Goal: Check status: Check status

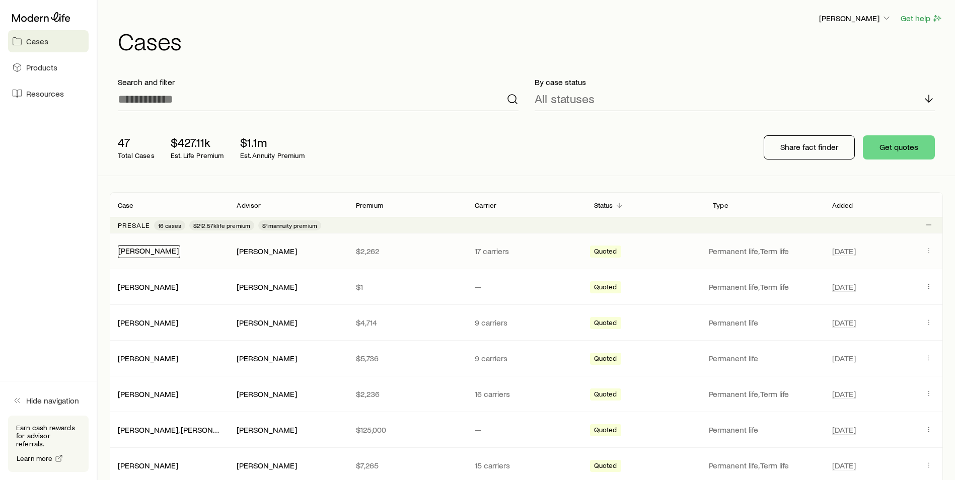
click at [157, 249] on link "[PERSON_NAME]" at bounding box center [148, 251] width 60 height 10
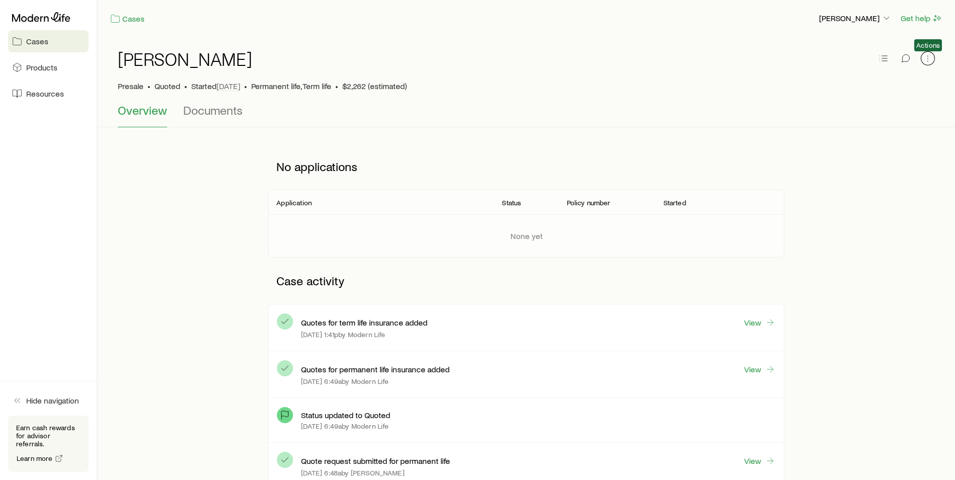
click at [927, 60] on icon "button" at bounding box center [928, 58] width 10 height 10
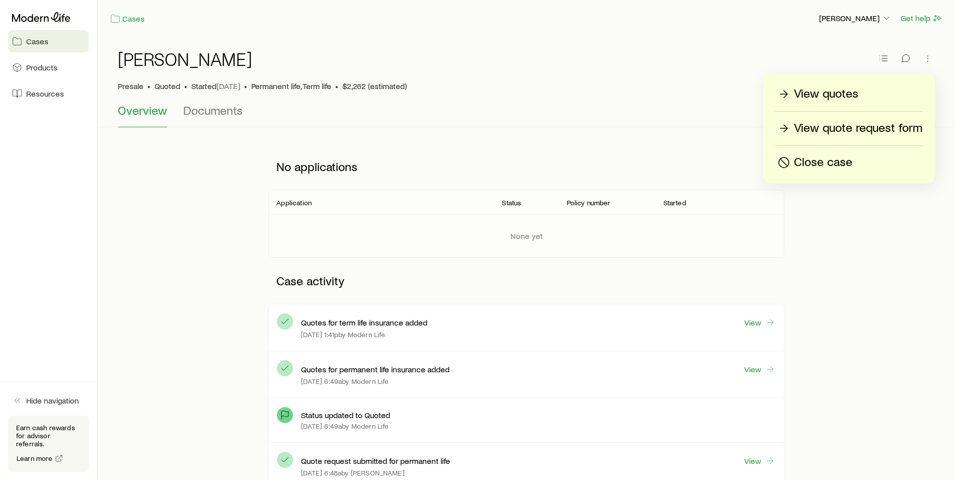
click at [883, 127] on p "View quote request form" at bounding box center [858, 128] width 128 height 16
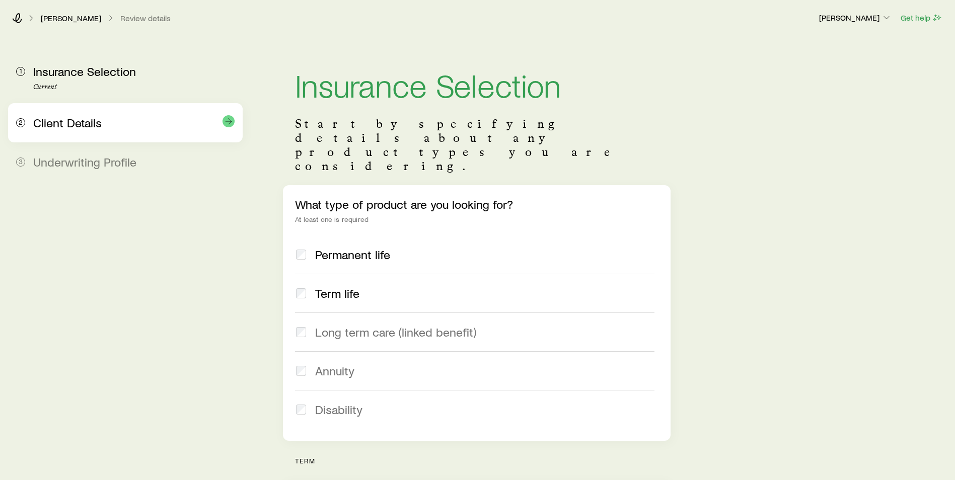
click at [97, 126] on span "Client Details" at bounding box center [67, 122] width 68 height 15
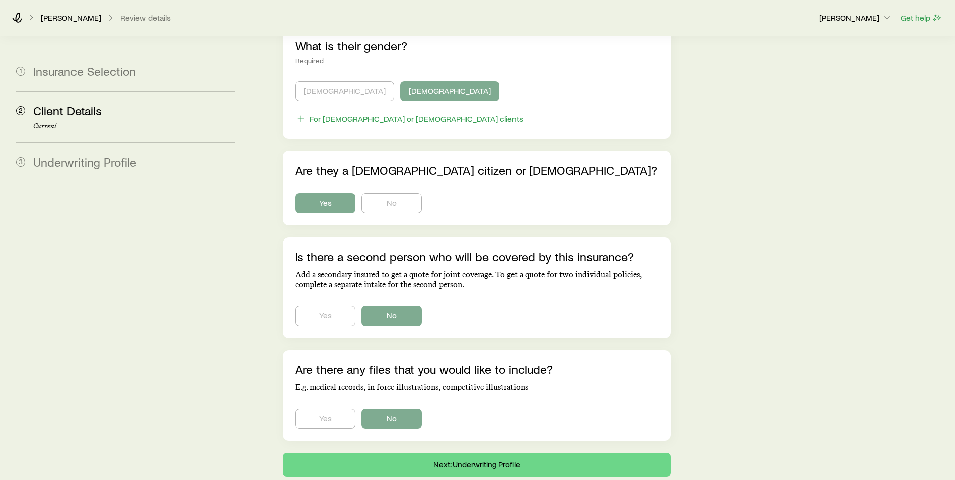
scroll to position [576, 0]
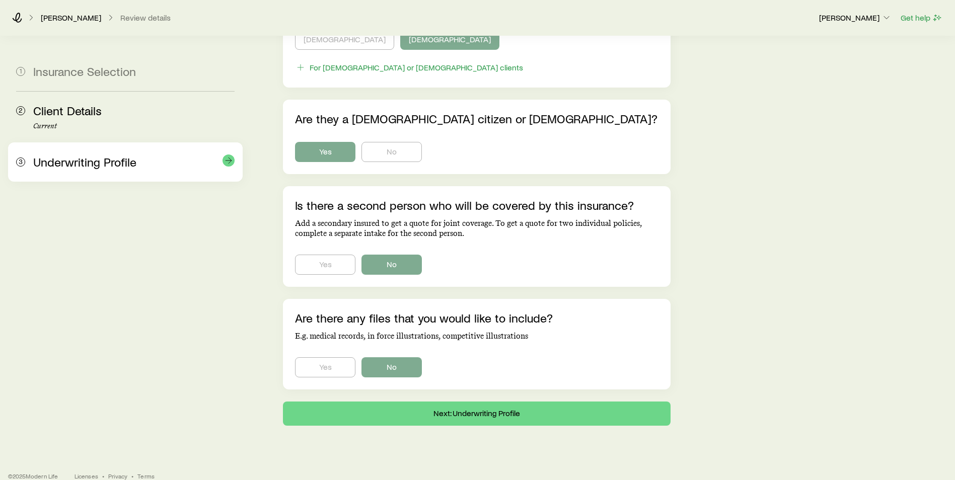
click at [118, 170] on div "3 Underwriting Profile" at bounding box center [125, 161] width 218 height 39
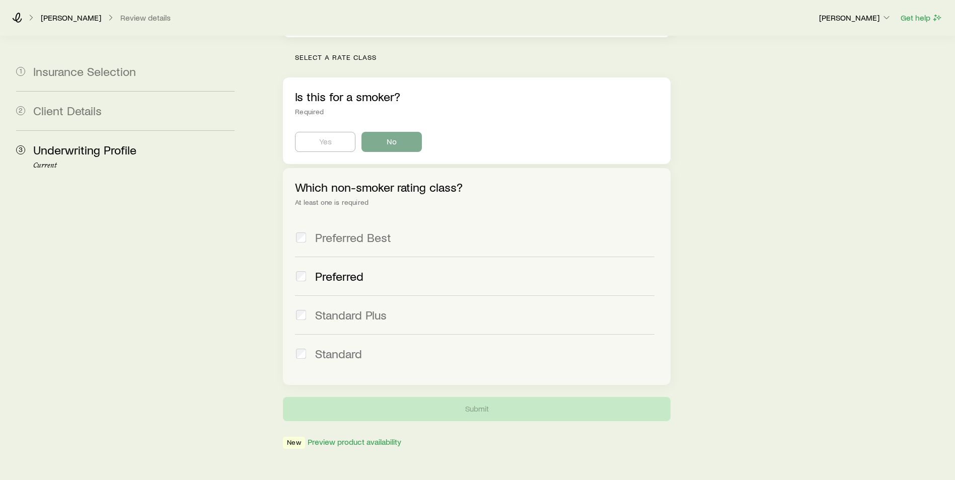
scroll to position [309, 0]
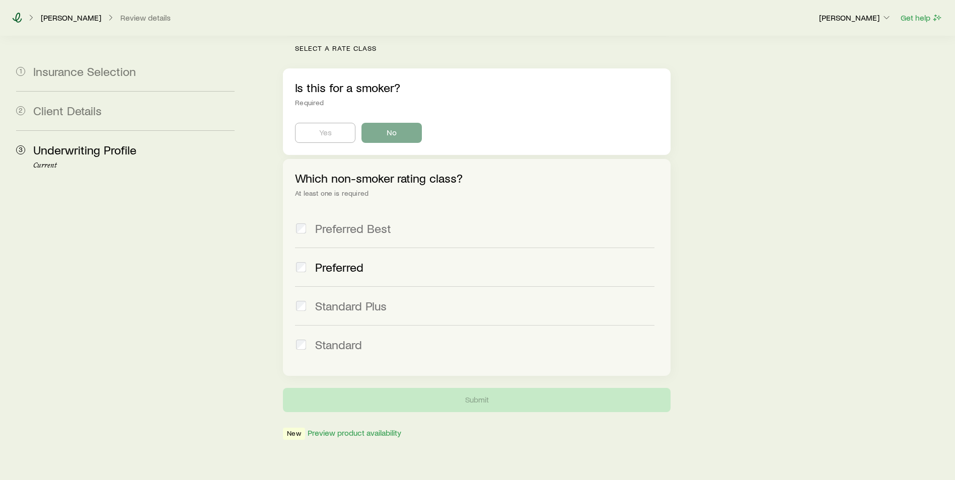
click at [20, 18] on icon at bounding box center [17, 18] width 10 height 10
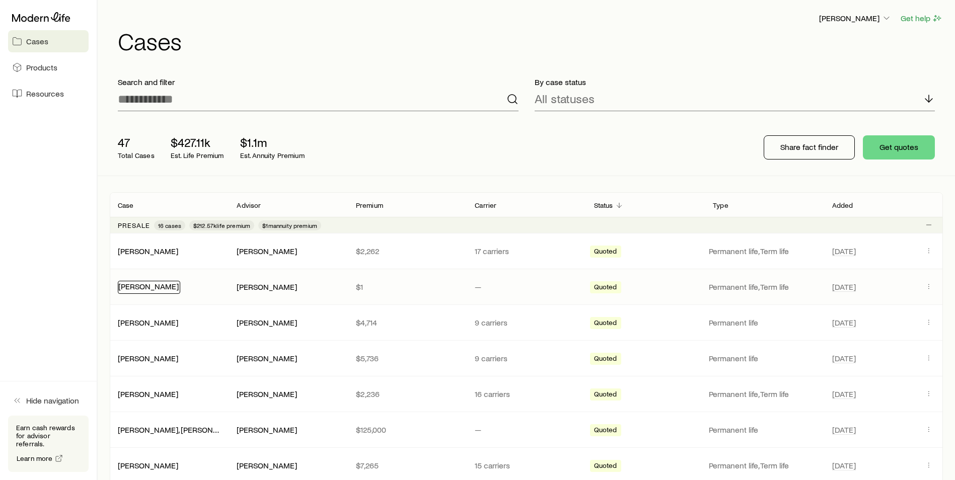
click at [161, 286] on link "[PERSON_NAME]" at bounding box center [148, 286] width 60 height 10
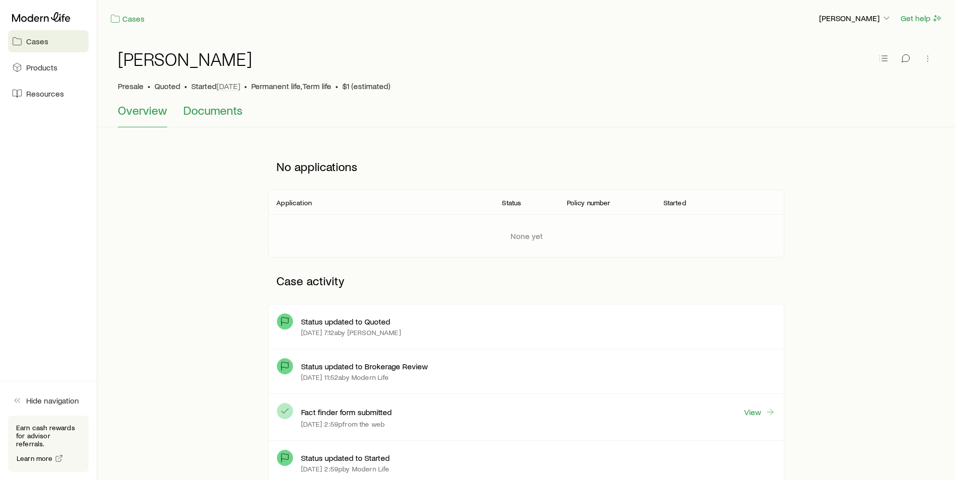
click at [213, 111] on span "Documents" at bounding box center [212, 110] width 59 height 14
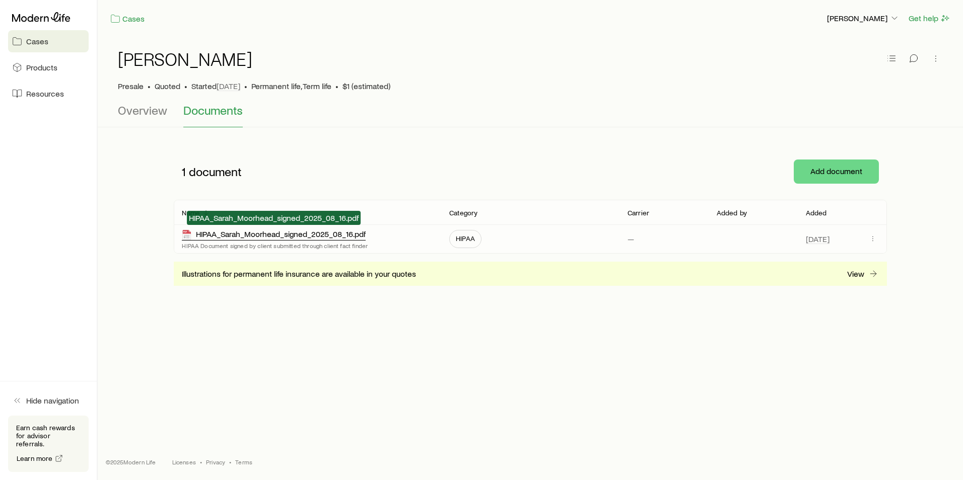
click at [257, 238] on div "HIPAA_Sarah_Moorhead_signed_2025_08_16.pdf" at bounding box center [274, 235] width 184 height 12
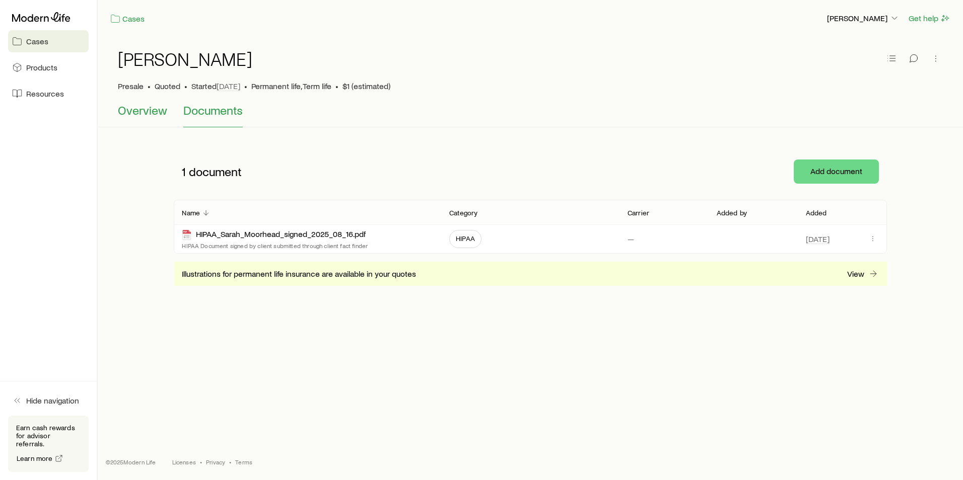
click at [147, 112] on span "Overview" at bounding box center [142, 110] width 49 height 14
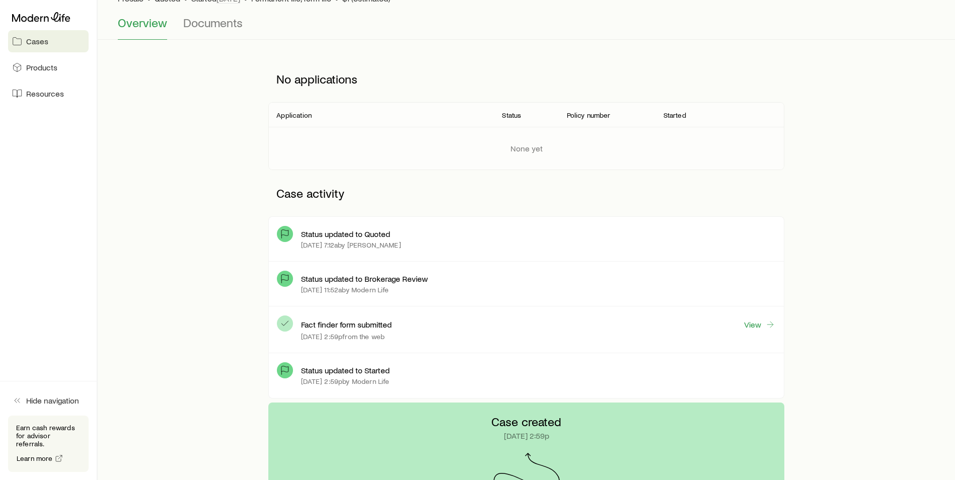
scroll to position [50, 0]
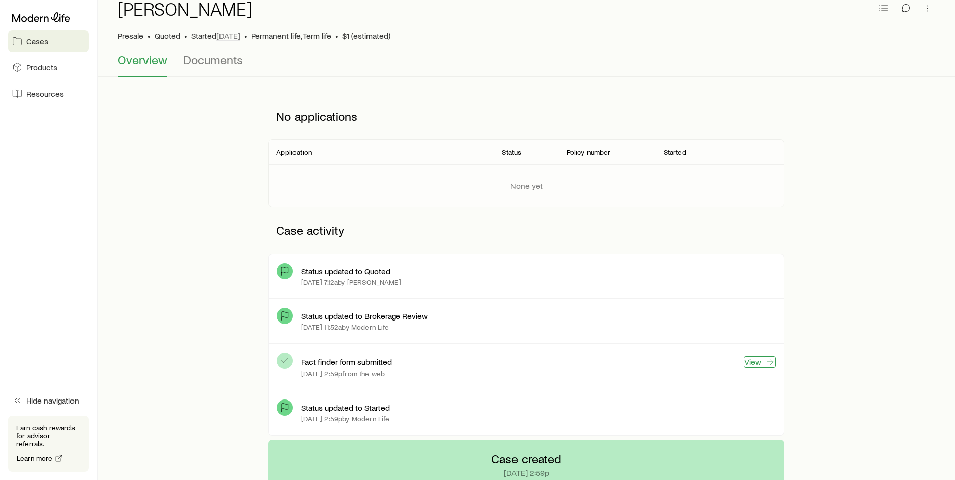
click at [767, 359] on icon at bounding box center [770, 362] width 10 height 10
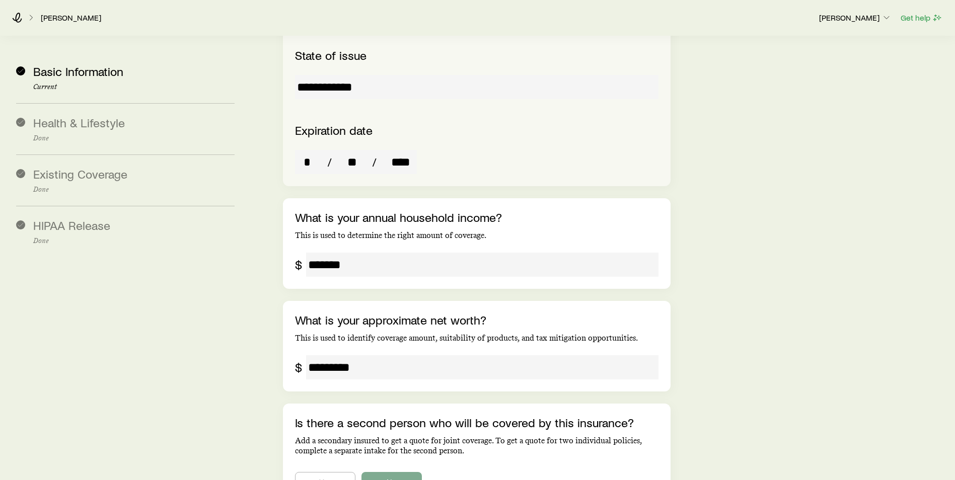
scroll to position [2228, 0]
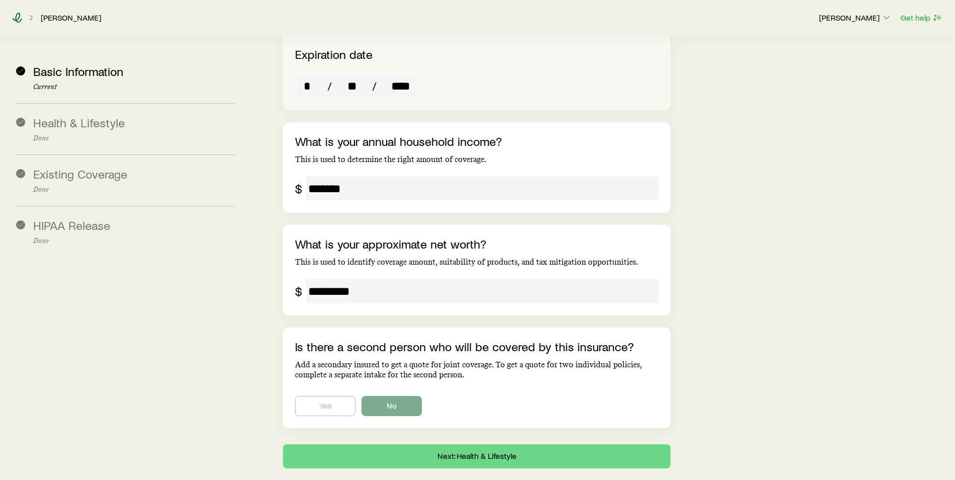
click at [21, 16] on icon at bounding box center [17, 18] width 10 height 10
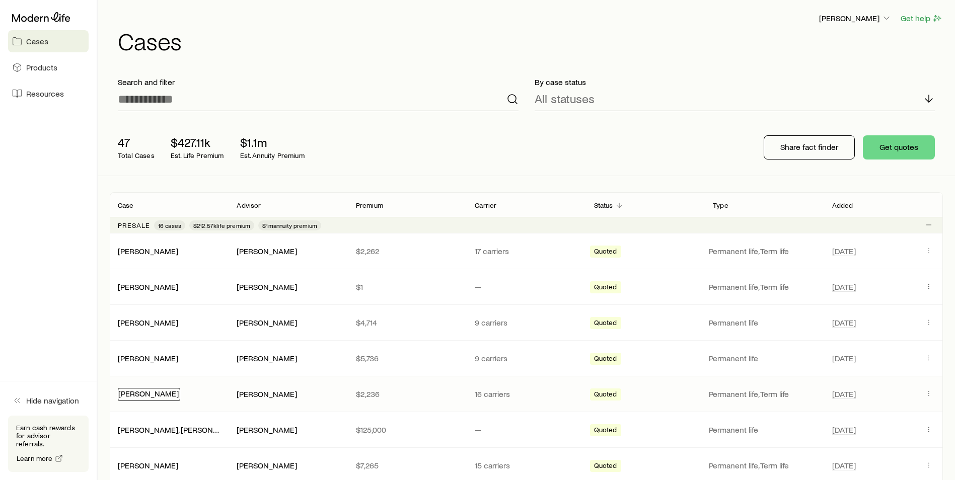
click at [160, 395] on link "[PERSON_NAME]" at bounding box center [148, 394] width 60 height 10
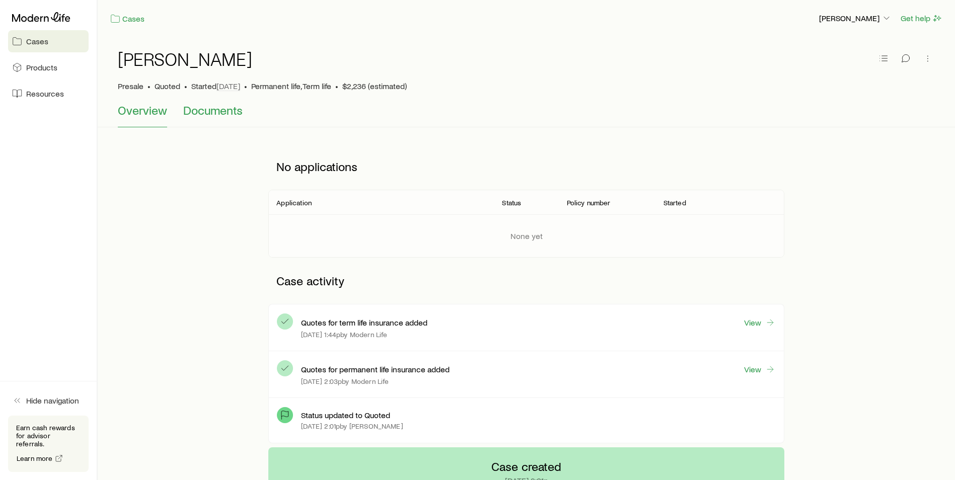
click at [204, 109] on span "Documents" at bounding box center [212, 110] width 59 height 14
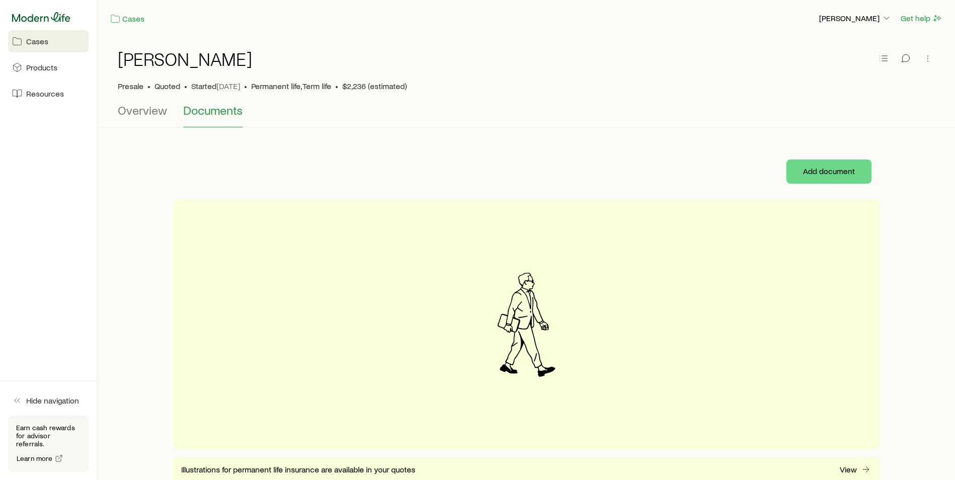
click at [55, 14] on icon at bounding box center [41, 17] width 58 height 10
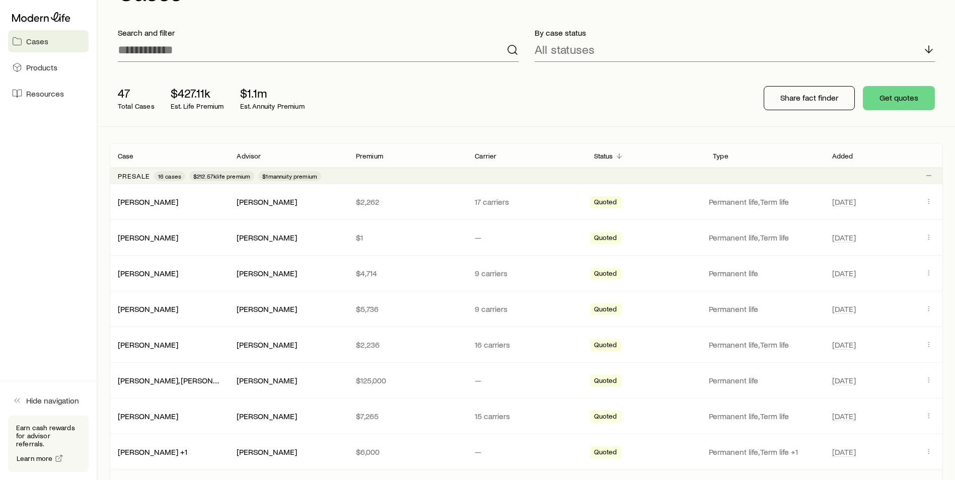
scroll to position [38, 0]
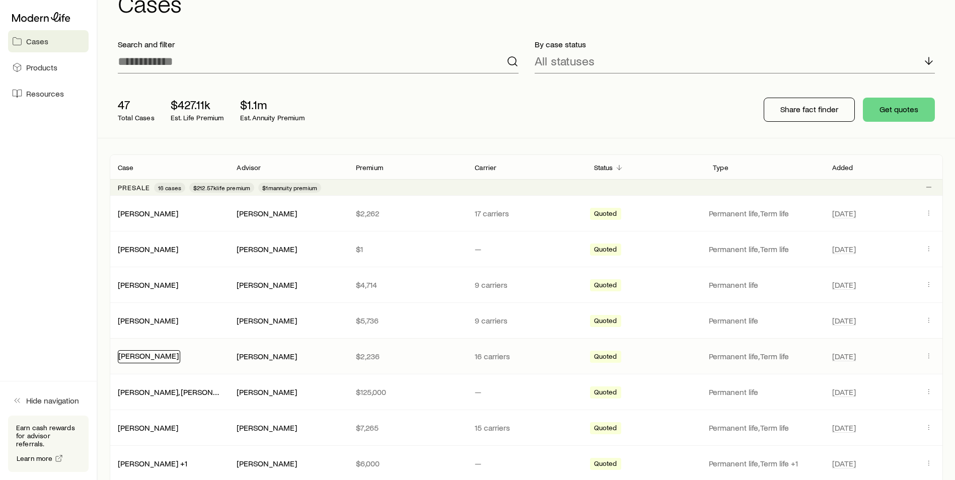
click at [155, 359] on link "[PERSON_NAME]" at bounding box center [148, 356] width 60 height 10
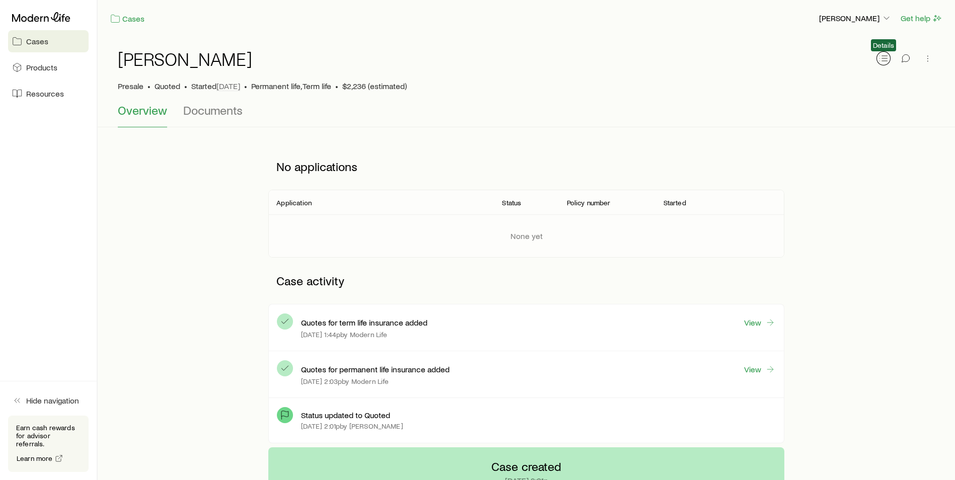
click at [889, 56] on button "button" at bounding box center [883, 58] width 14 height 14
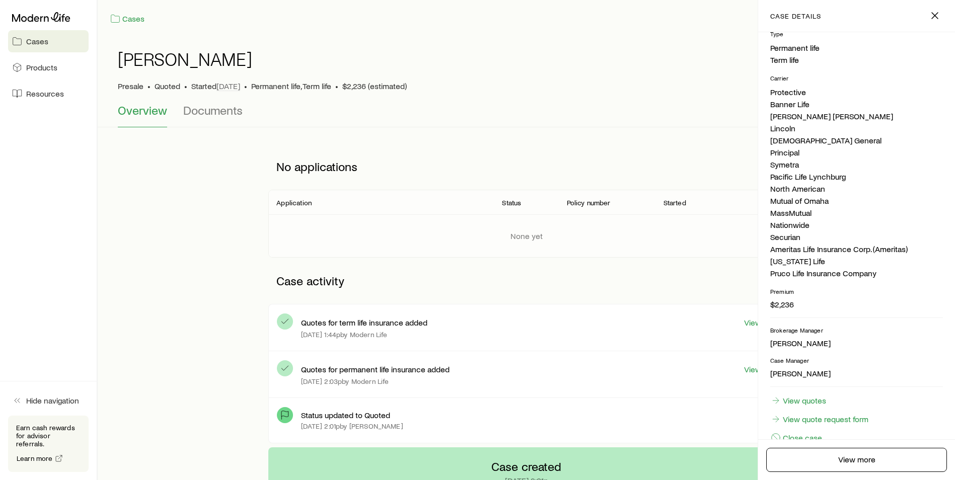
scroll to position [196, 0]
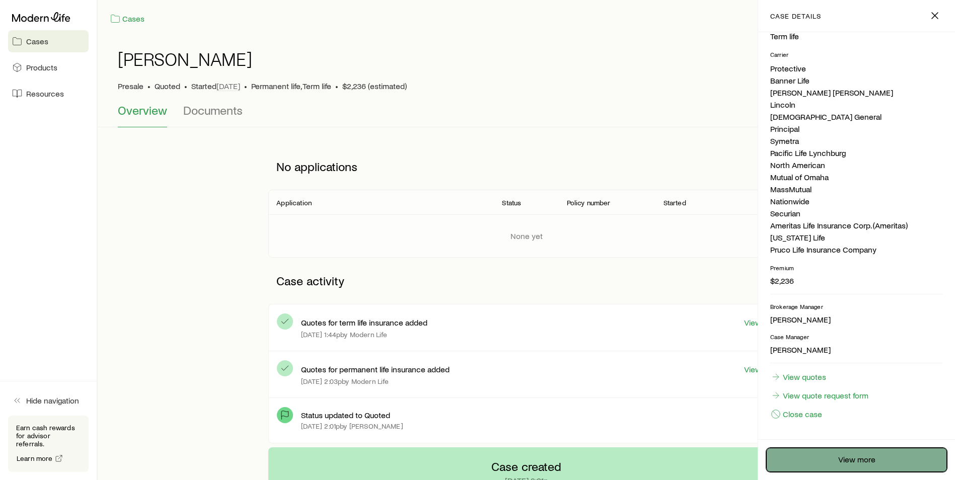
click at [840, 463] on link "View more" at bounding box center [856, 460] width 181 height 24
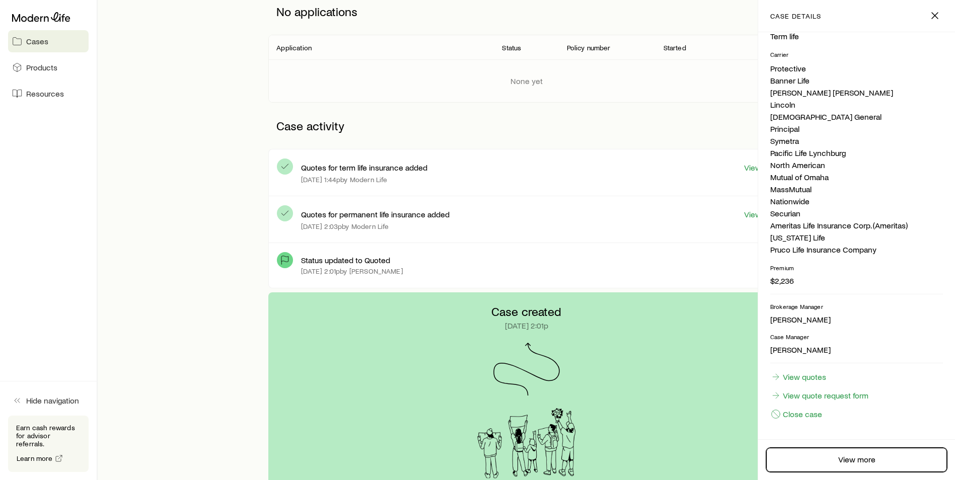
scroll to position [164, 0]
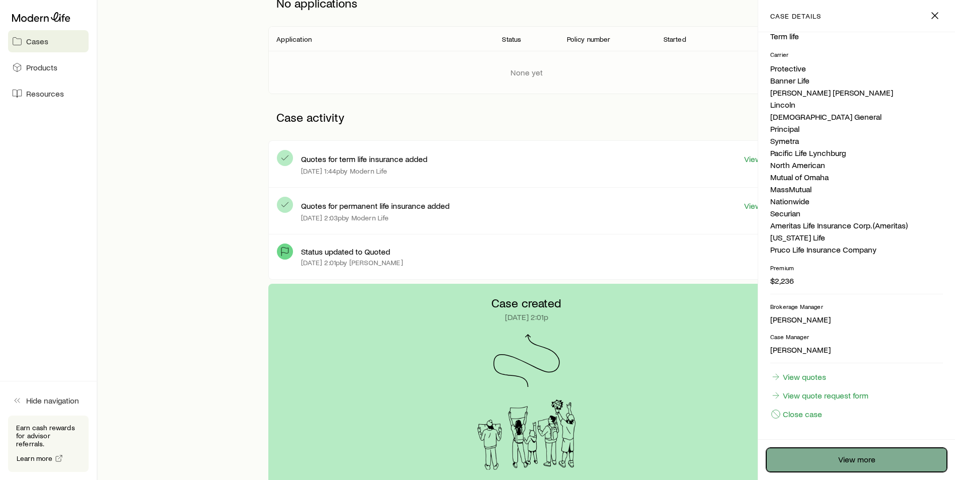
click at [871, 458] on link "View more" at bounding box center [856, 460] width 181 height 24
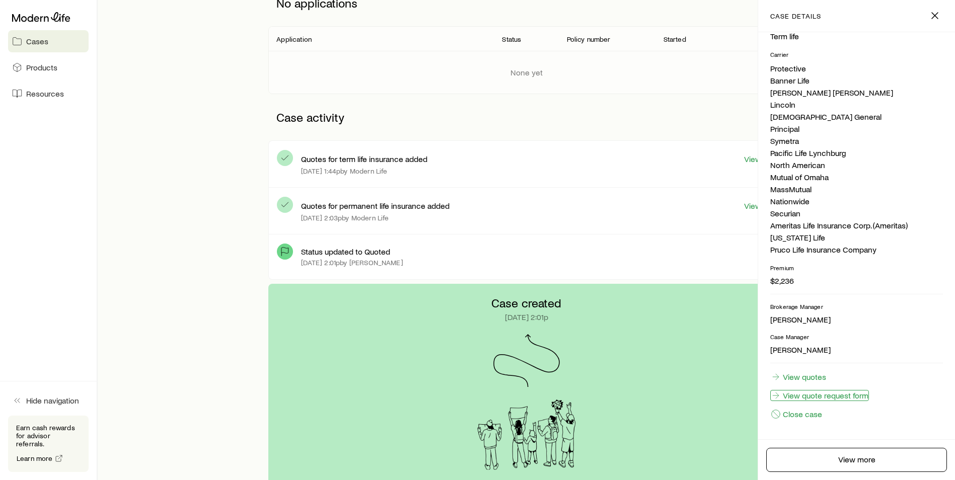
click at [840, 396] on link "View quote request form" at bounding box center [819, 395] width 99 height 11
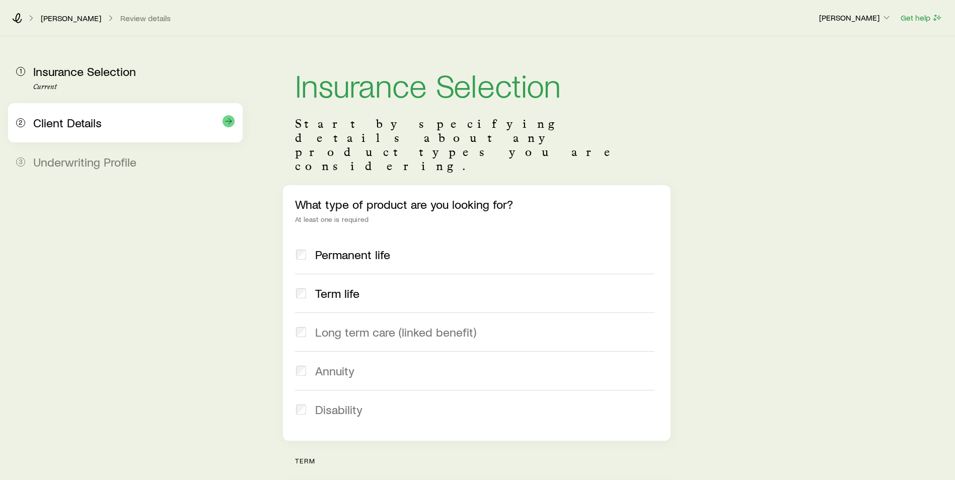
click at [87, 121] on span "Client Details" at bounding box center [67, 122] width 68 height 15
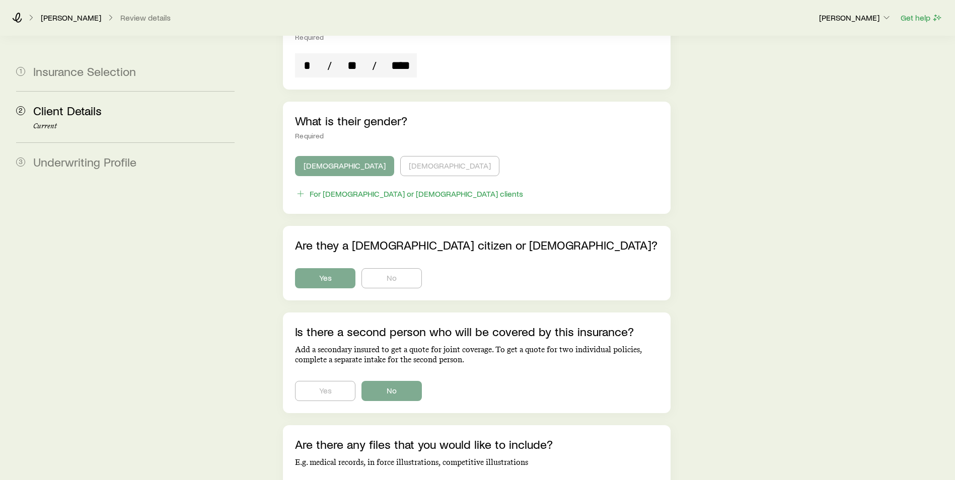
scroll to position [529, 0]
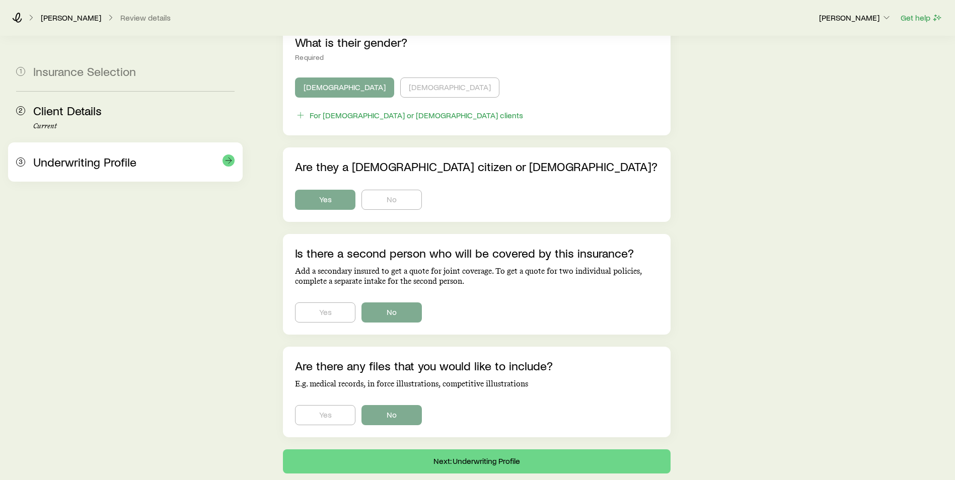
click at [129, 162] on span "Underwriting Profile" at bounding box center [84, 162] width 103 height 15
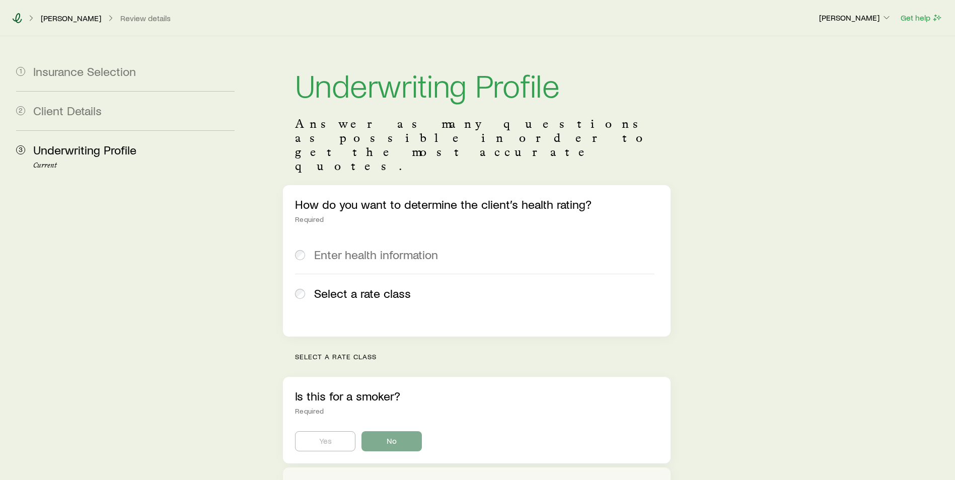
click at [15, 18] on icon at bounding box center [17, 18] width 10 height 10
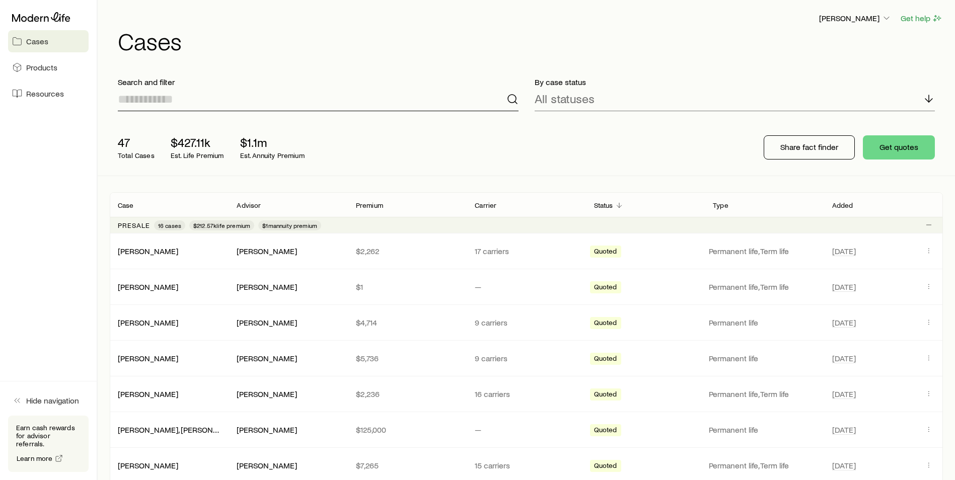
click at [243, 103] on input at bounding box center [318, 99] width 401 height 24
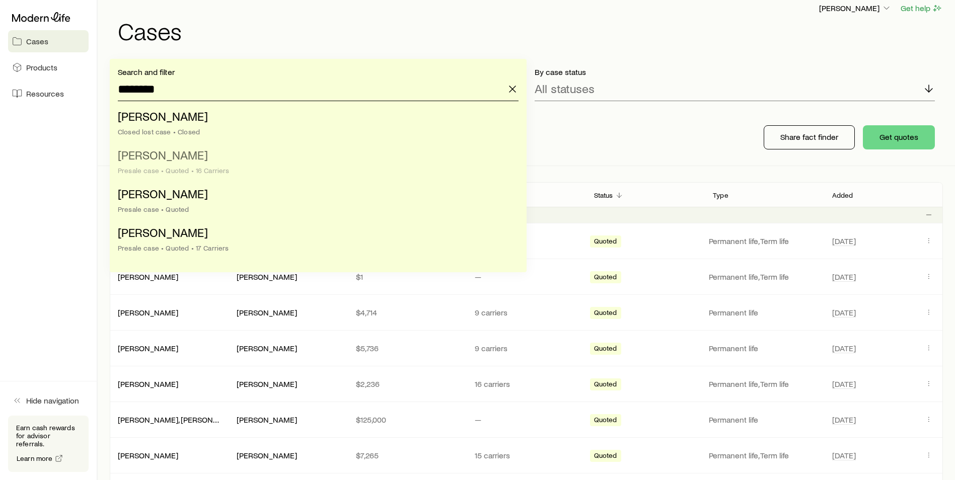
scroll to position [13, 0]
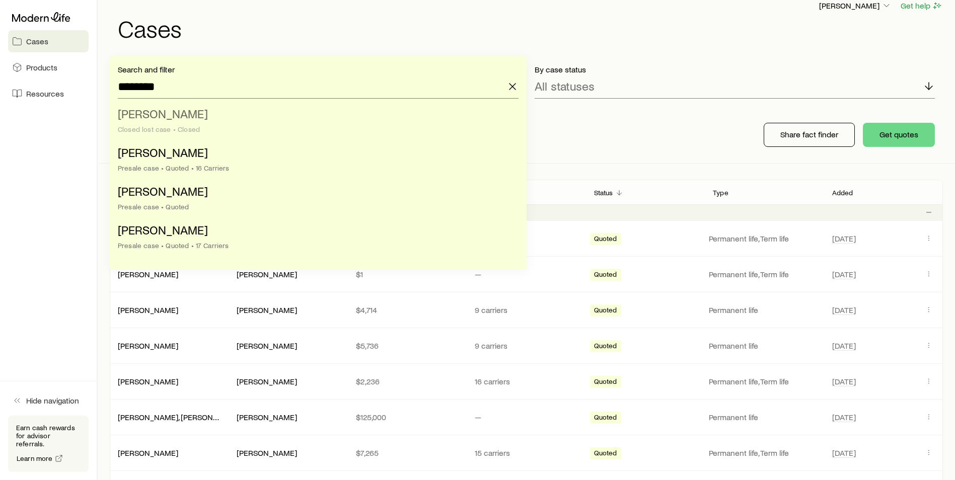
click at [172, 119] on span "[PERSON_NAME]" at bounding box center [163, 113] width 90 height 15
type input "**********"
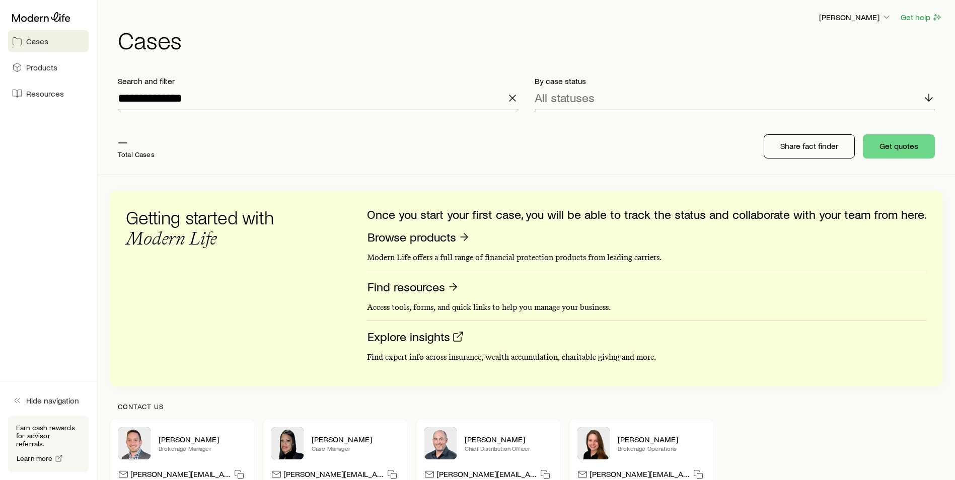
scroll to position [0, 0]
click at [39, 37] on span "Cases" at bounding box center [37, 41] width 22 height 10
click at [52, 18] on icon at bounding box center [41, 17] width 58 height 10
click at [32, 17] on icon at bounding box center [41, 17] width 58 height 10
click at [27, 16] on icon at bounding box center [41, 17] width 58 height 10
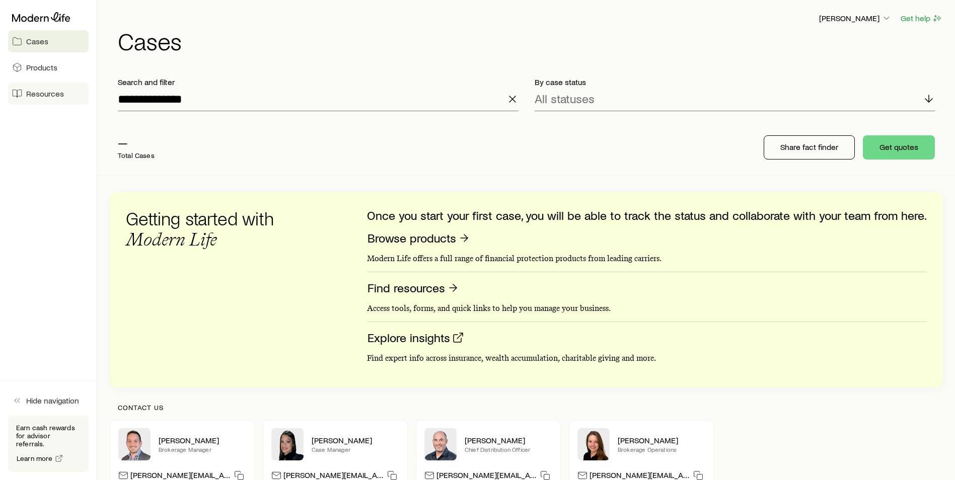
click at [27, 88] on link "Resources" at bounding box center [48, 94] width 81 height 22
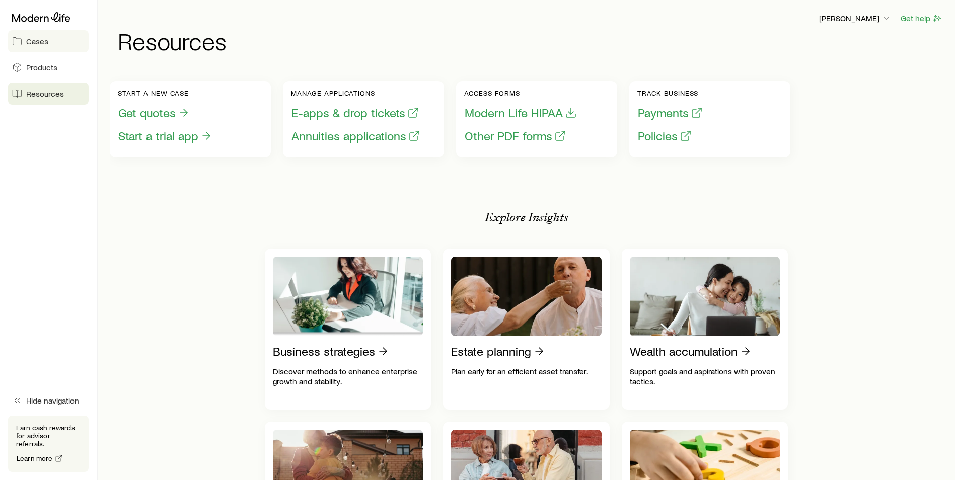
click at [40, 40] on span "Cases" at bounding box center [37, 41] width 22 height 10
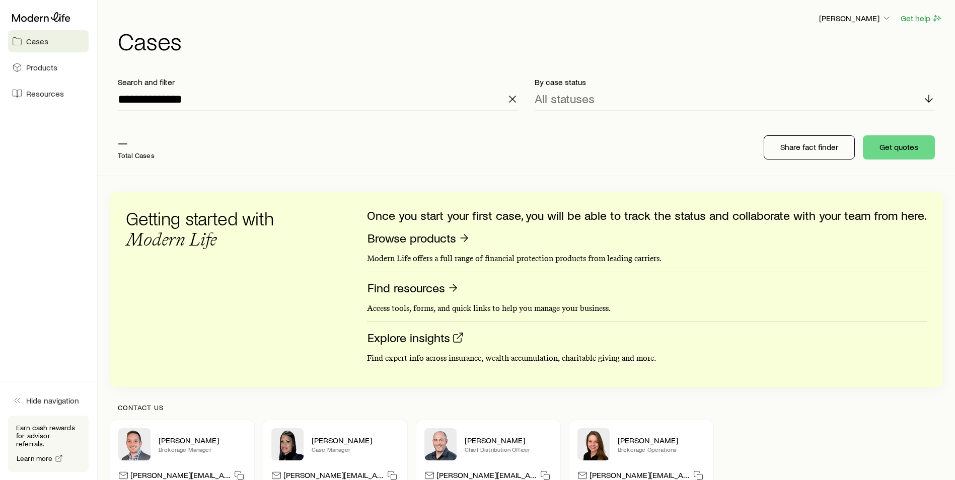
click at [513, 99] on line "button" at bounding box center [512, 99] width 6 height 6
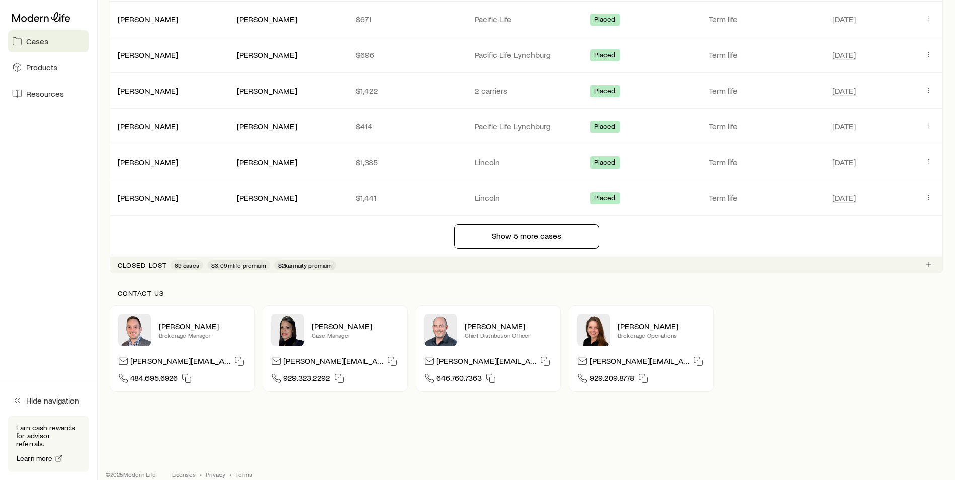
scroll to position [1528, 0]
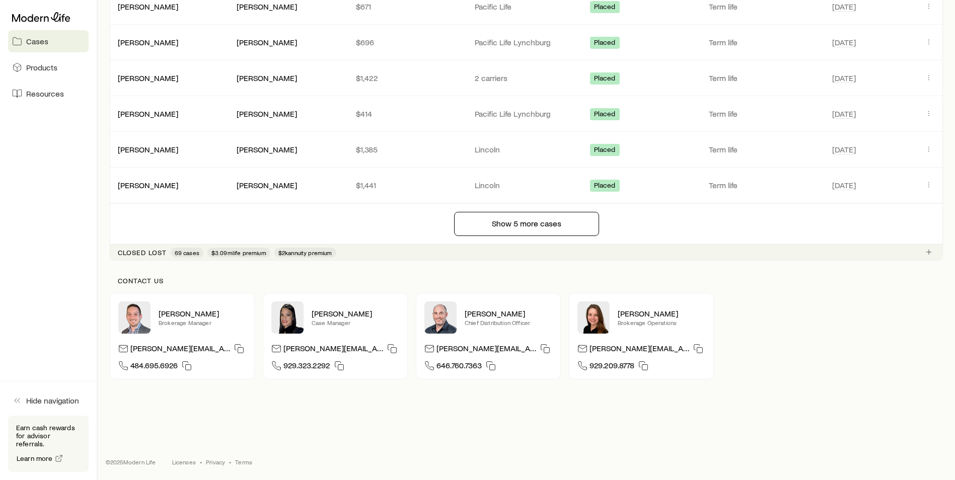
click at [135, 255] on p "Closed lost" at bounding box center [142, 253] width 49 height 8
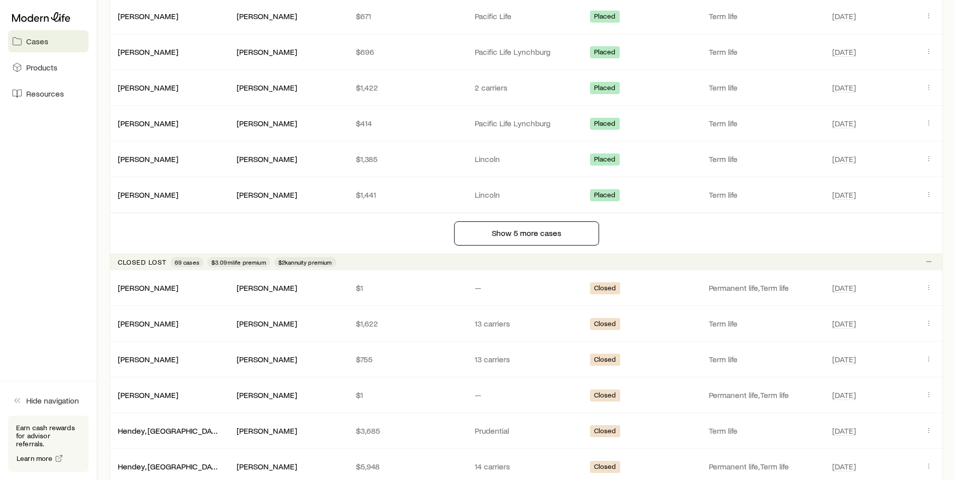
scroll to position [1515, 0]
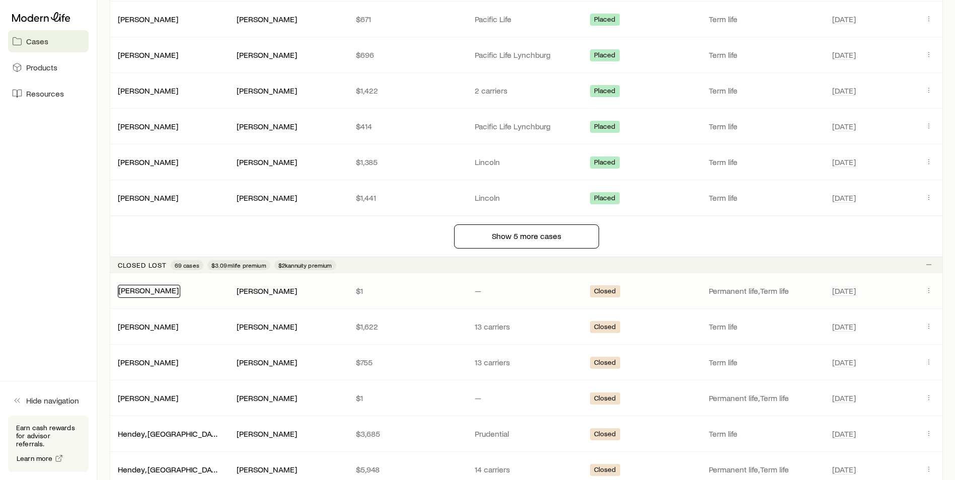
click at [153, 291] on link "[PERSON_NAME]" at bounding box center [148, 290] width 60 height 10
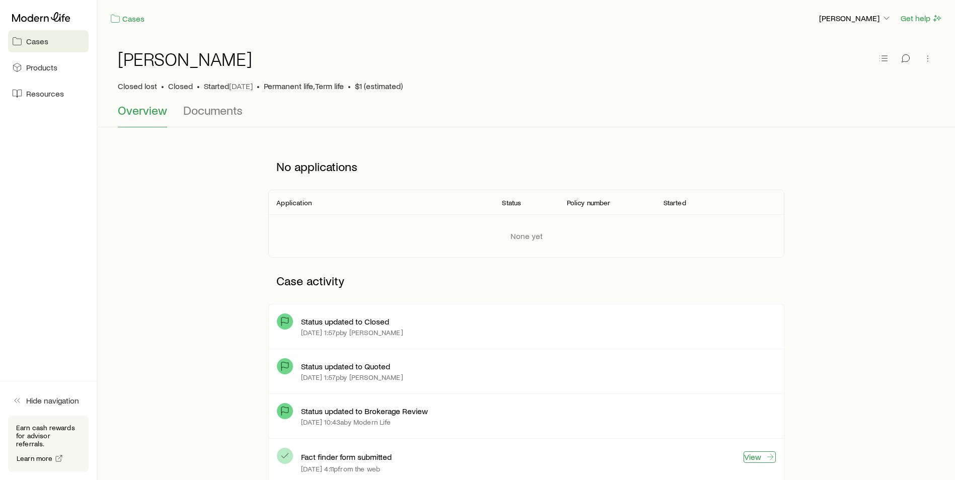
click at [759, 459] on link "View" at bounding box center [760, 458] width 32 height 12
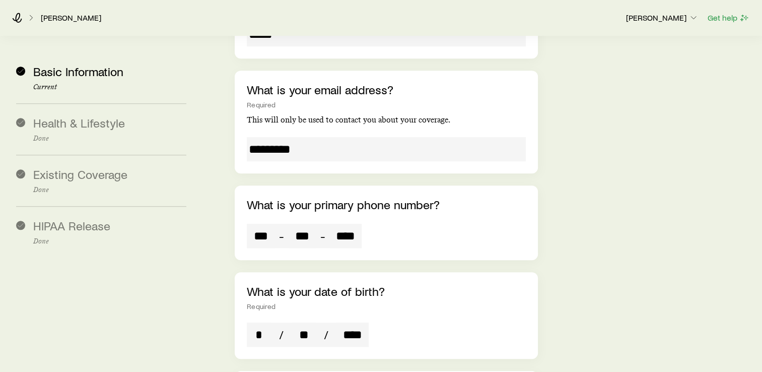
scroll to position [881, 0]
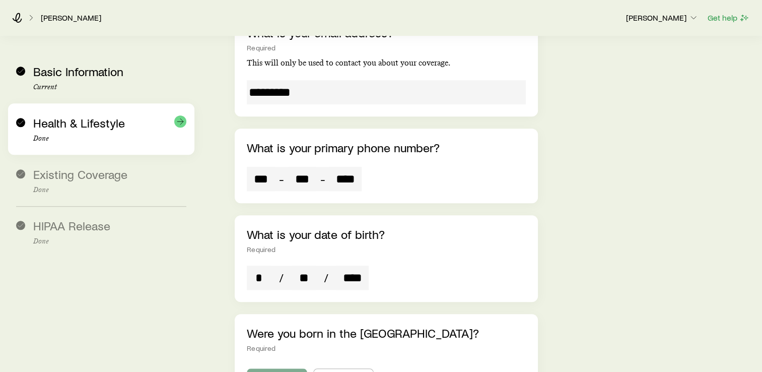
click at [88, 124] on span "Health & Lifestyle" at bounding box center [79, 122] width 92 height 15
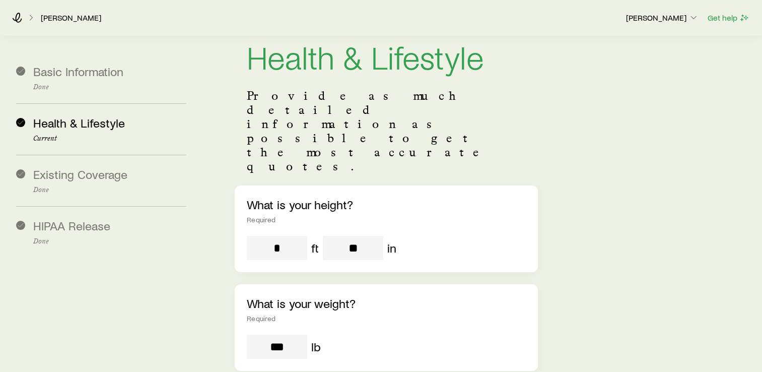
scroll to position [62, 0]
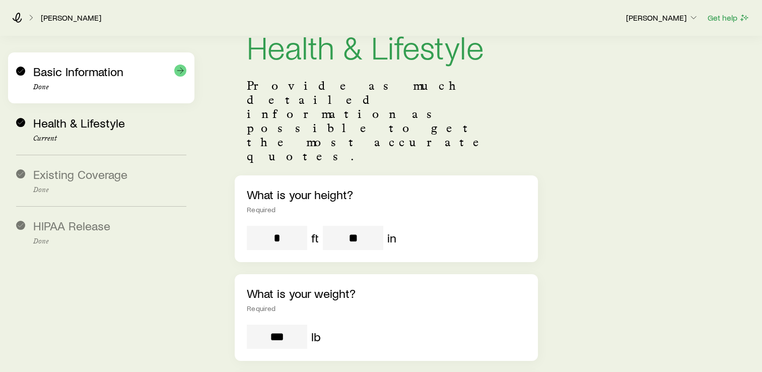
click at [105, 84] on p "Done" at bounding box center [109, 87] width 153 height 8
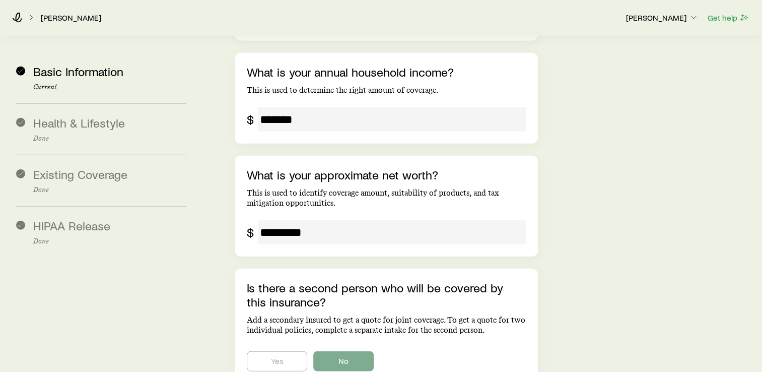
scroll to position [2341, 0]
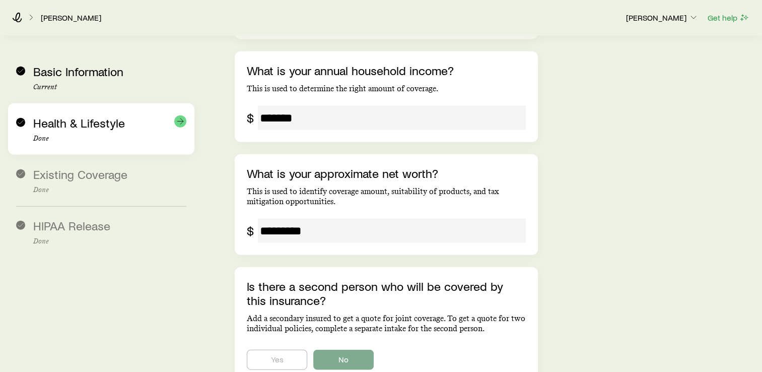
click at [111, 137] on p "Done" at bounding box center [109, 138] width 153 height 8
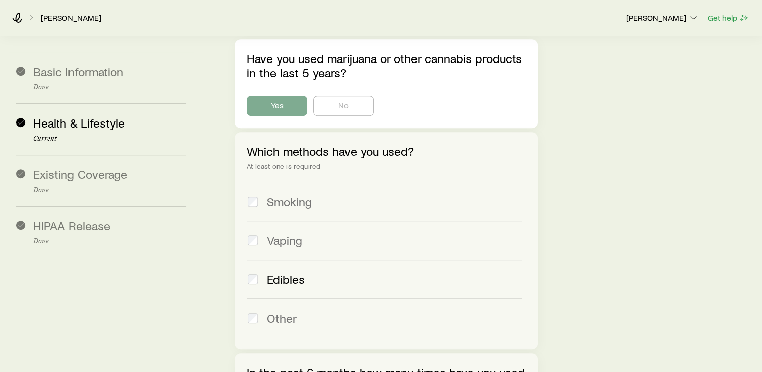
scroll to position [579, 0]
